Goal: Find specific page/section: Find specific page/section

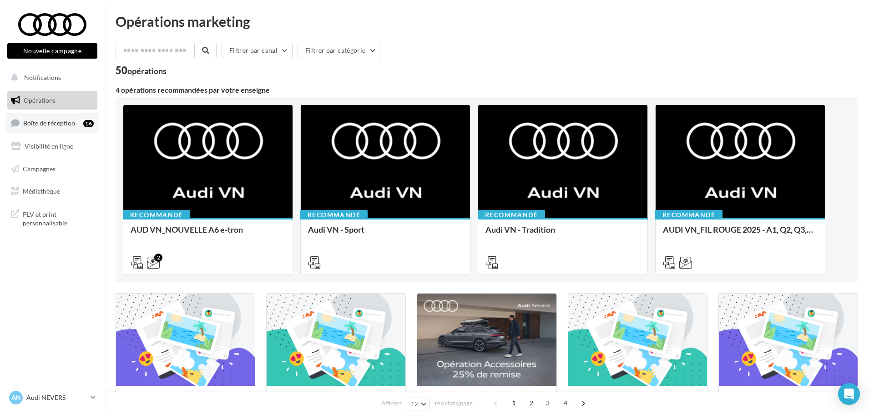
click at [68, 125] on span "Boîte de réception" at bounding box center [49, 123] width 52 height 8
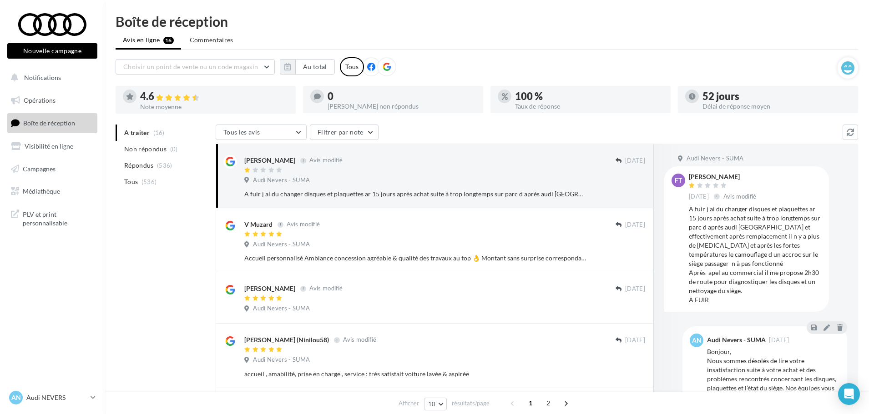
click at [385, 70] on icon at bounding box center [386, 67] width 8 height 8
click at [313, 68] on button "Au total" at bounding box center [315, 66] width 40 height 15
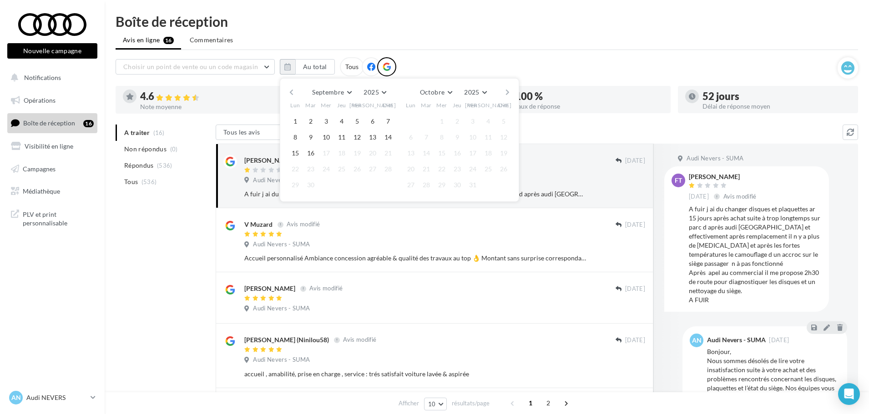
click at [290, 92] on button "button" at bounding box center [291, 92] width 8 height 13
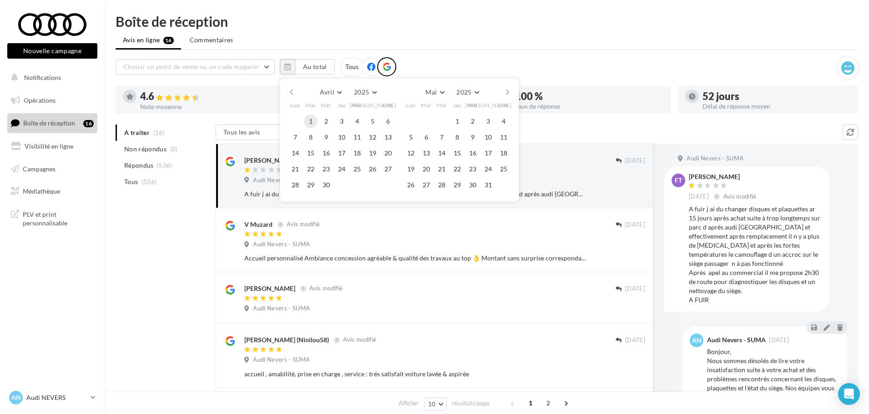
click at [309, 121] on button "1" at bounding box center [311, 122] width 14 height 14
click at [505, 91] on button "button" at bounding box center [507, 92] width 8 height 13
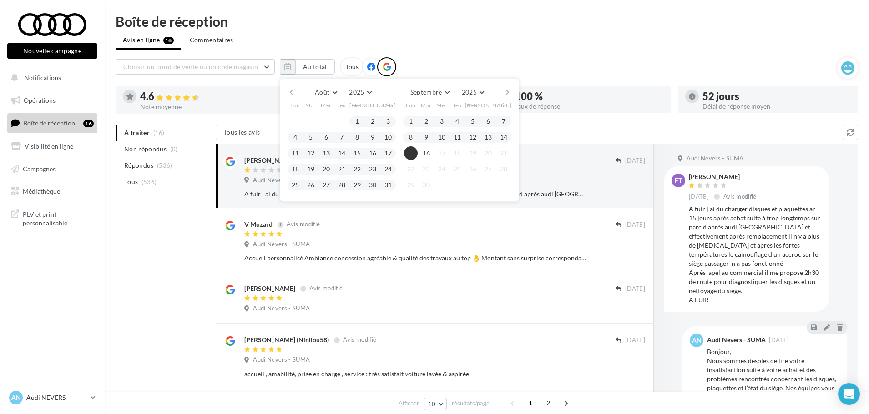
click at [408, 153] on button "15" at bounding box center [411, 153] width 14 height 14
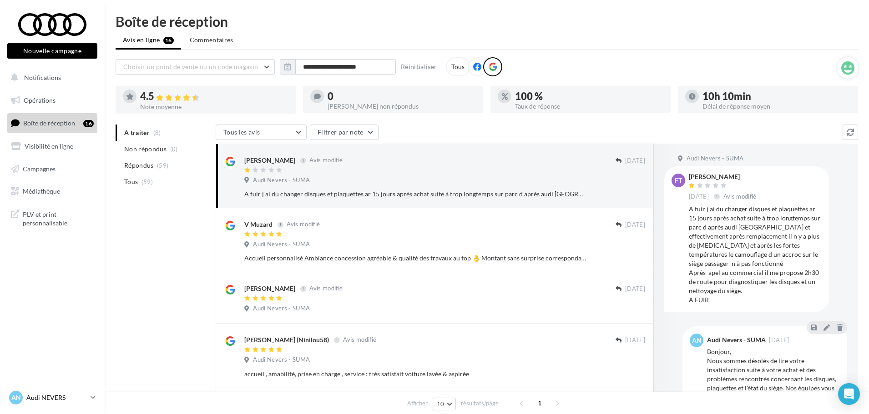
click at [90, 399] on link "AN Audi NEVERS audi-neve-dup" at bounding box center [52, 397] width 90 height 17
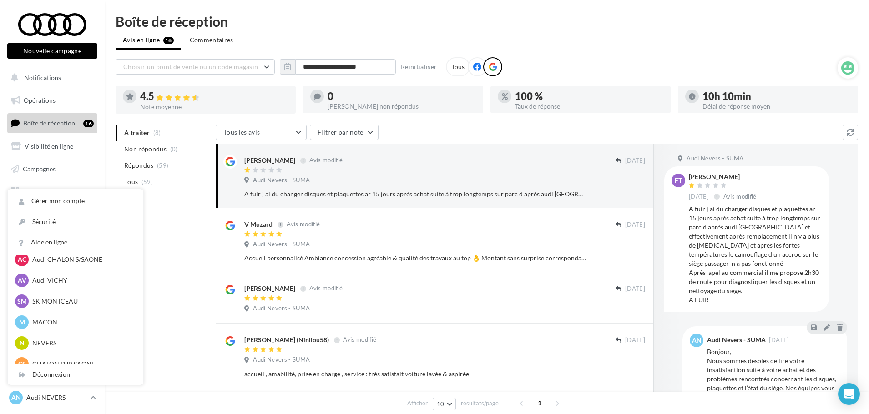
scroll to position [500, 0]
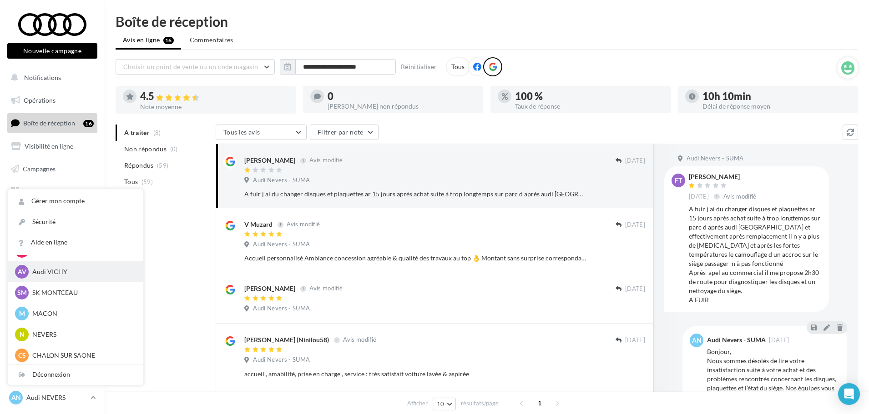
click at [92, 271] on p "Audi VICHY" at bounding box center [82, 271] width 100 height 9
